Goal: Check status

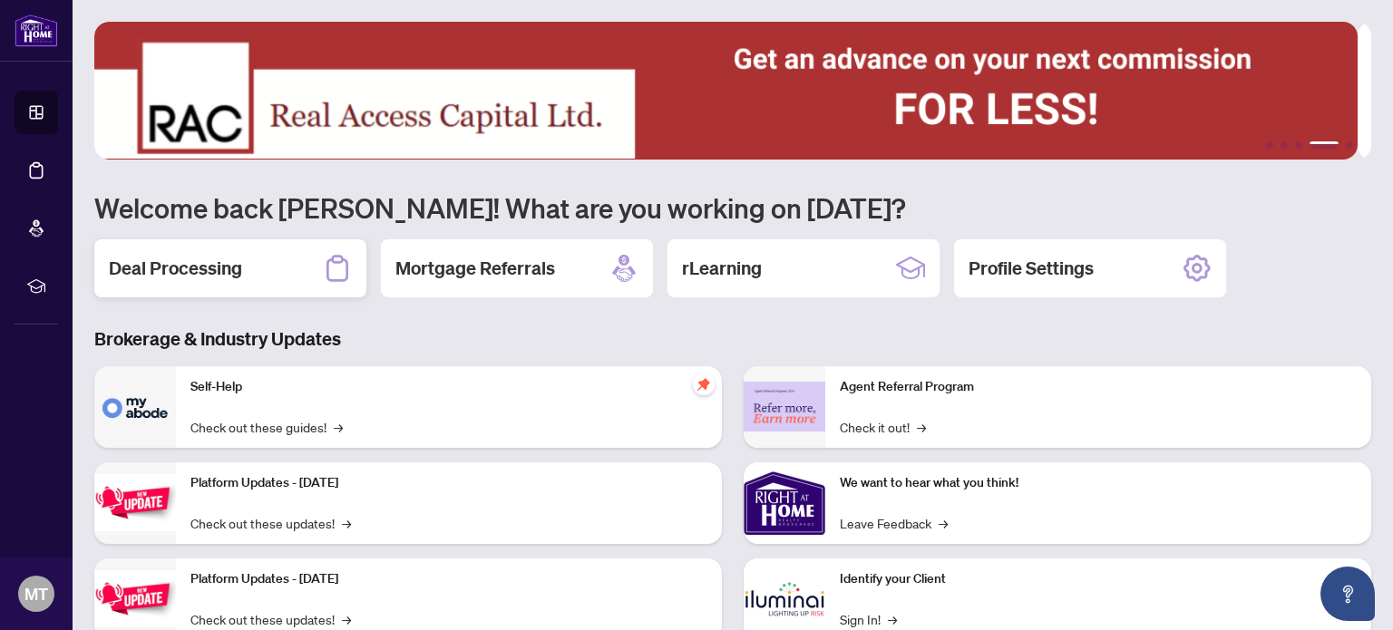
click at [187, 266] on h2 "Deal Processing" at bounding box center [175, 268] width 133 height 25
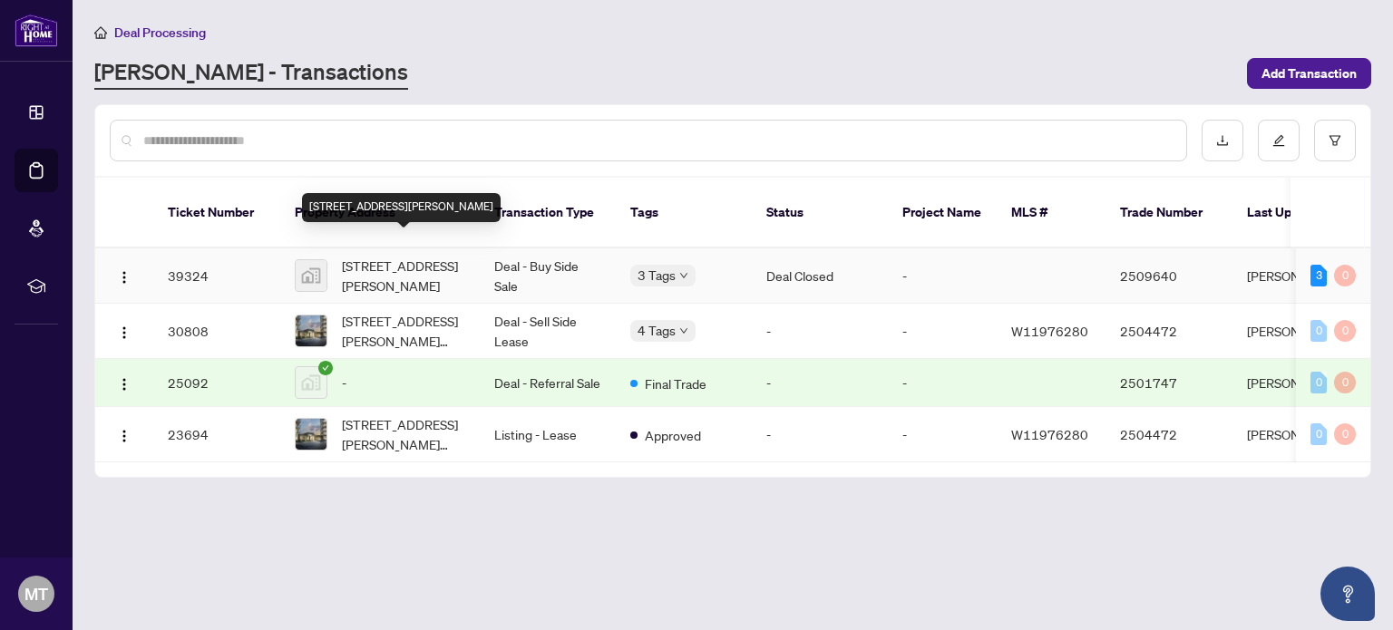
click at [443, 256] on span "[STREET_ADDRESS][PERSON_NAME]" at bounding box center [403, 276] width 123 height 40
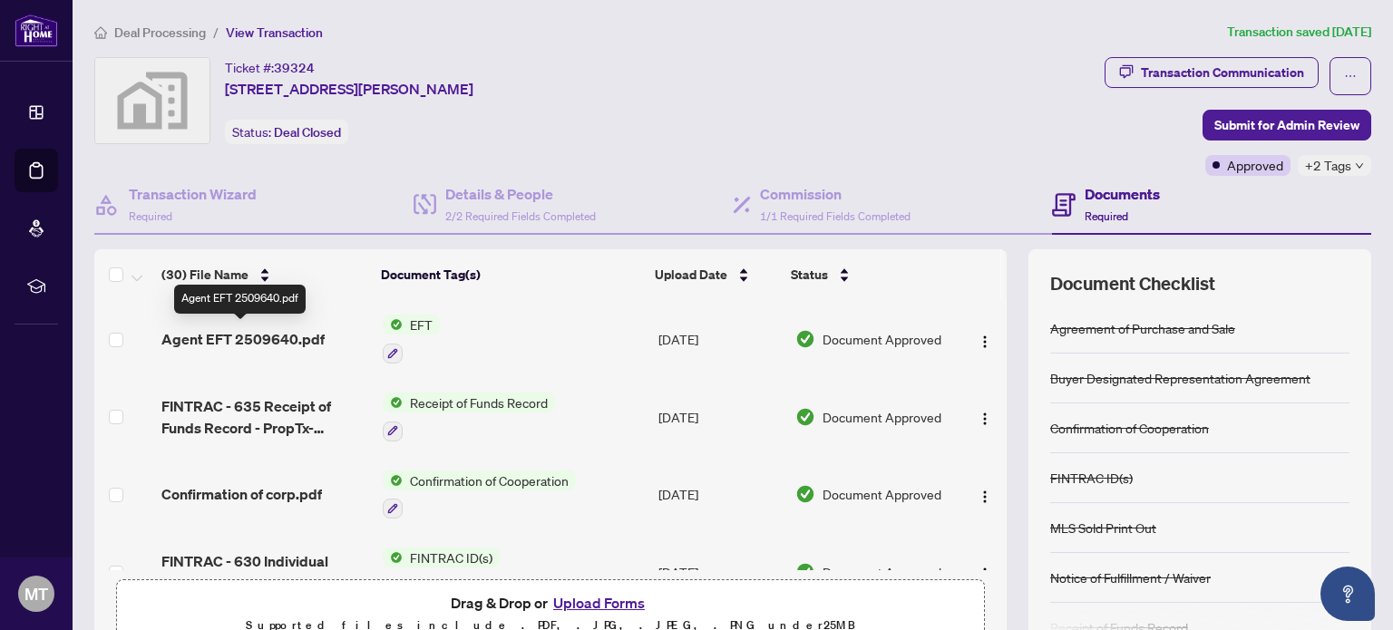
click at [276, 333] on span "Agent EFT 2509640.pdf" at bounding box center [242, 339] width 163 height 22
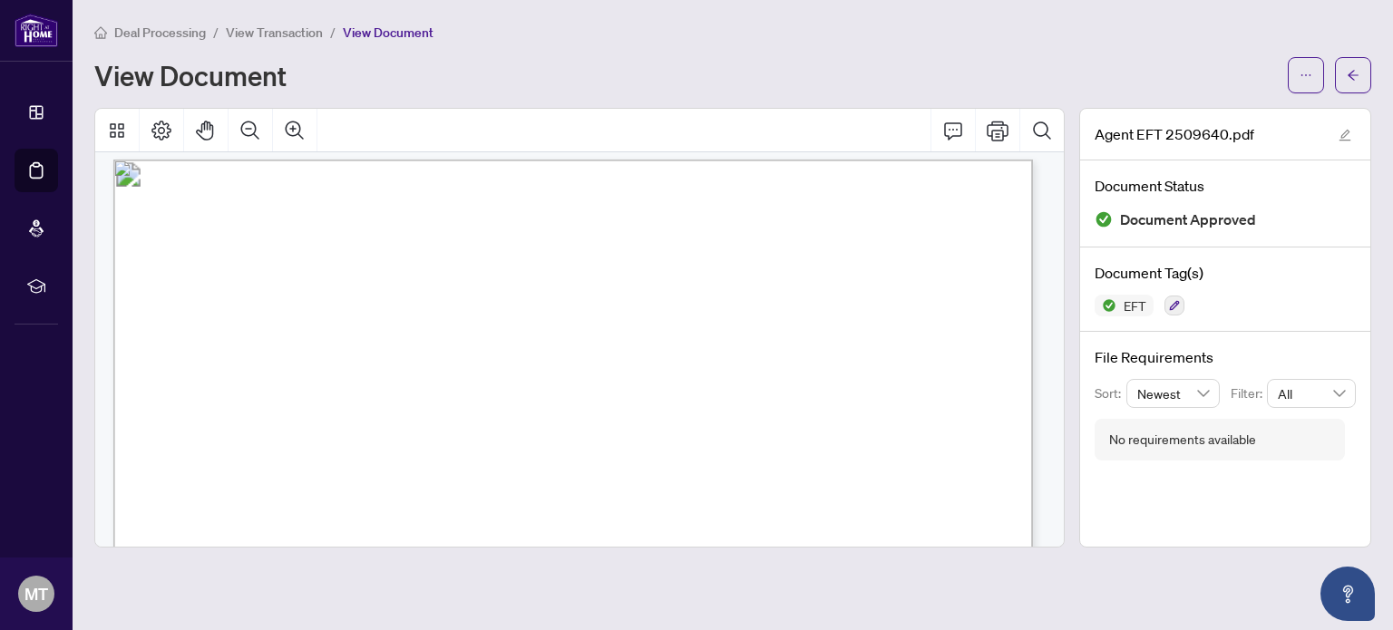
scroll to position [13, 0]
